Goal: Task Accomplishment & Management: Manage account settings

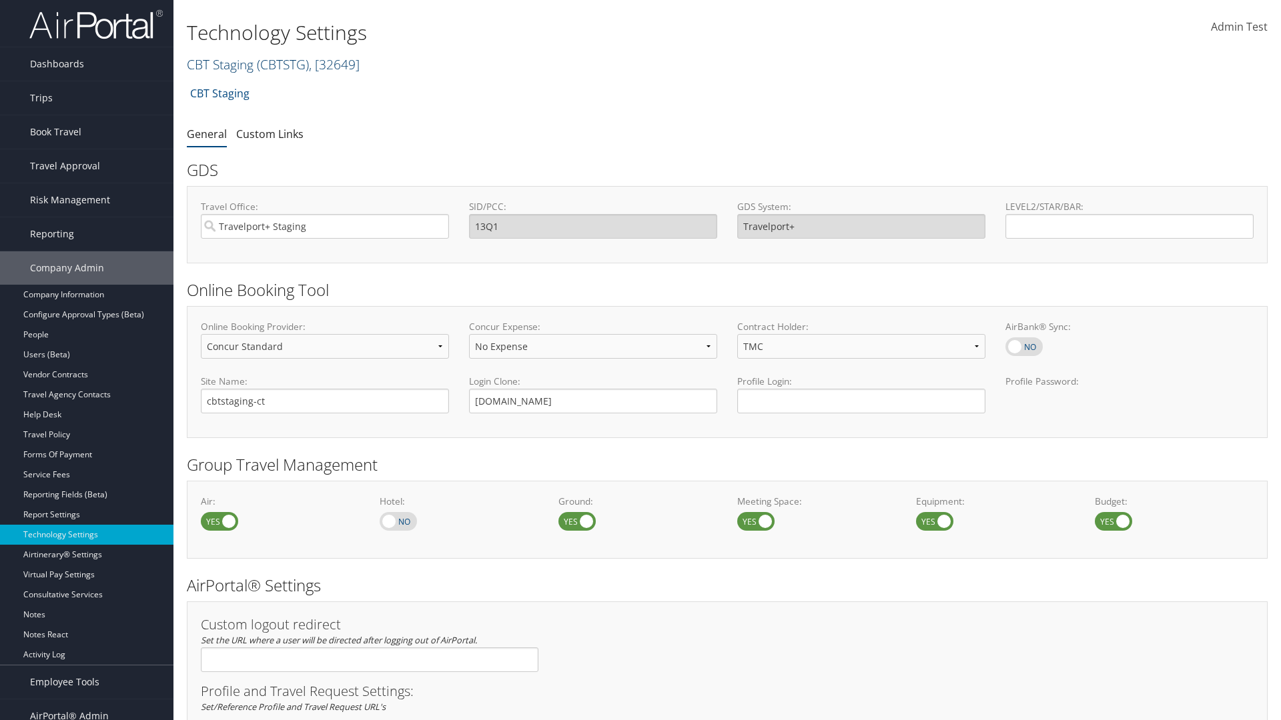
click at [220, 64] on link "CBT Staging ( CBTSTG ) , [ 32649 ]" at bounding box center [273, 64] width 173 height 18
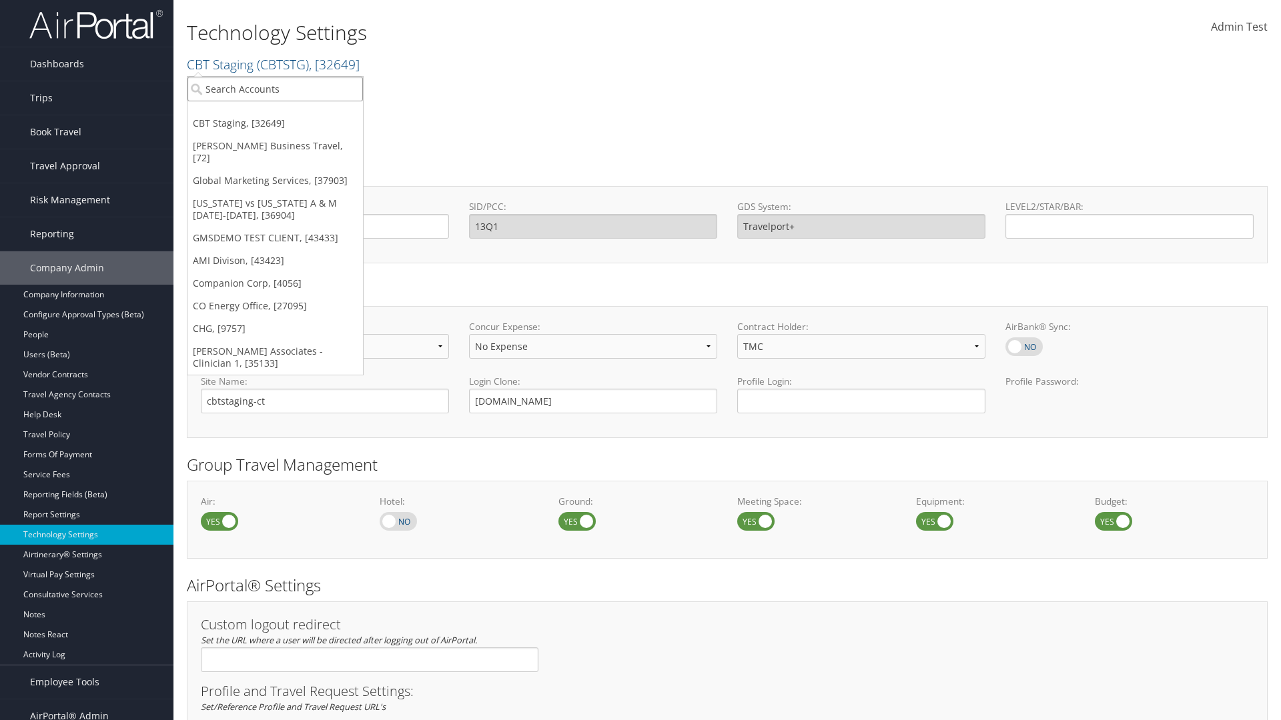
click at [275, 89] on input "search" at bounding box center [274, 89] width 175 height 25
type input "CBTSTG"
click at [275, 113] on div "CBT Staging (CBTSTG), [32649]" at bounding box center [275, 113] width 190 height 12
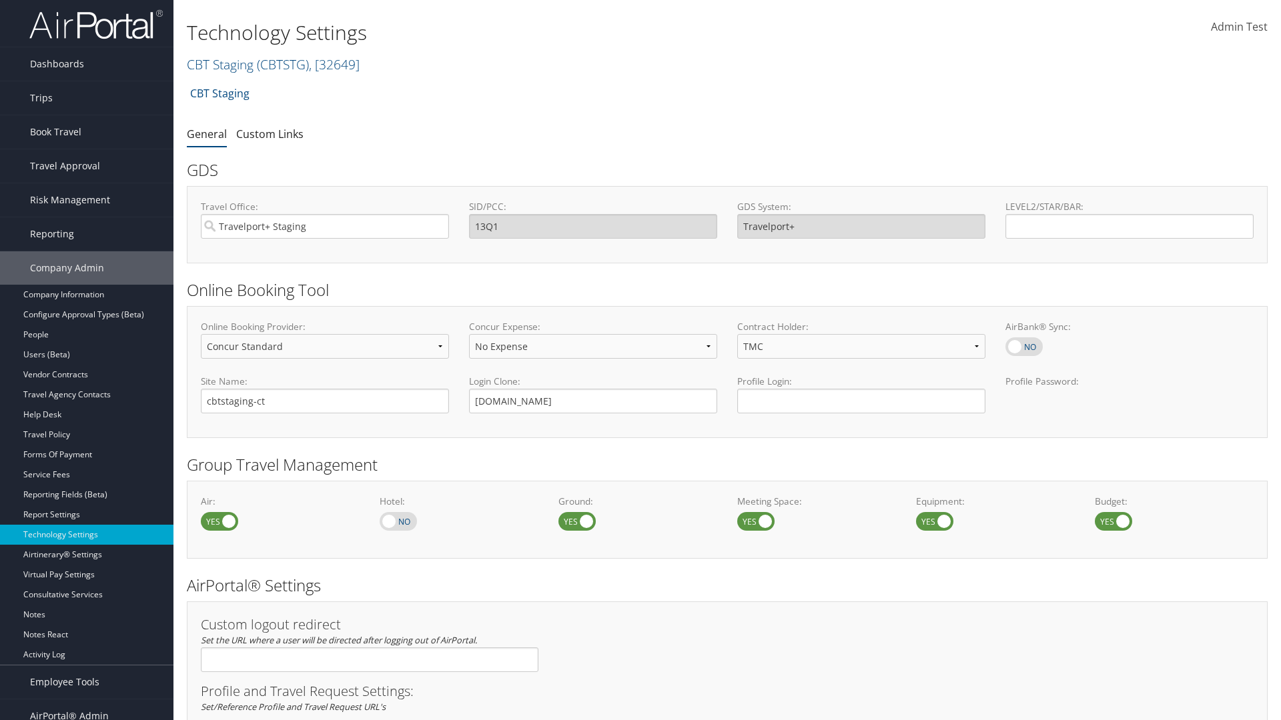
select select "4"
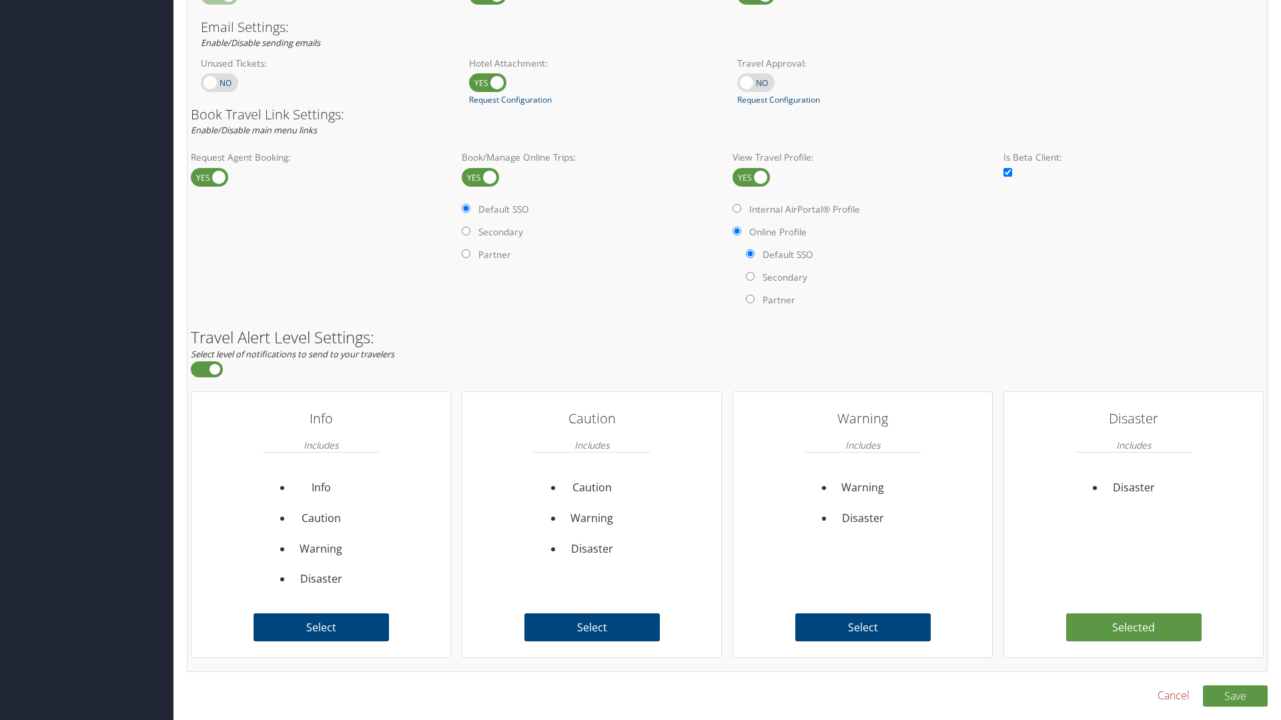
scroll to position [817, 0]
click at [0, 0] on link "Book/Manage Online Trips" at bounding box center [0, 0] width 0 height 0
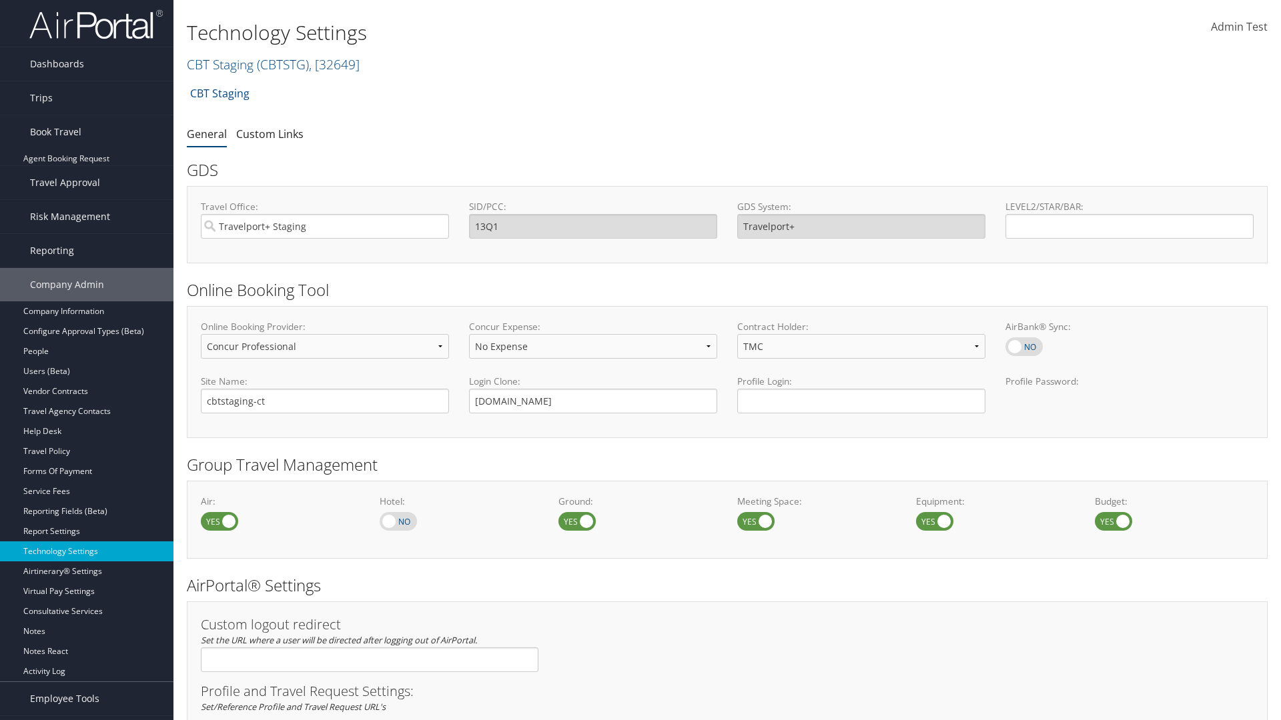
scroll to position [0, 0]
